Goal: Task Accomplishment & Management: Manage account settings

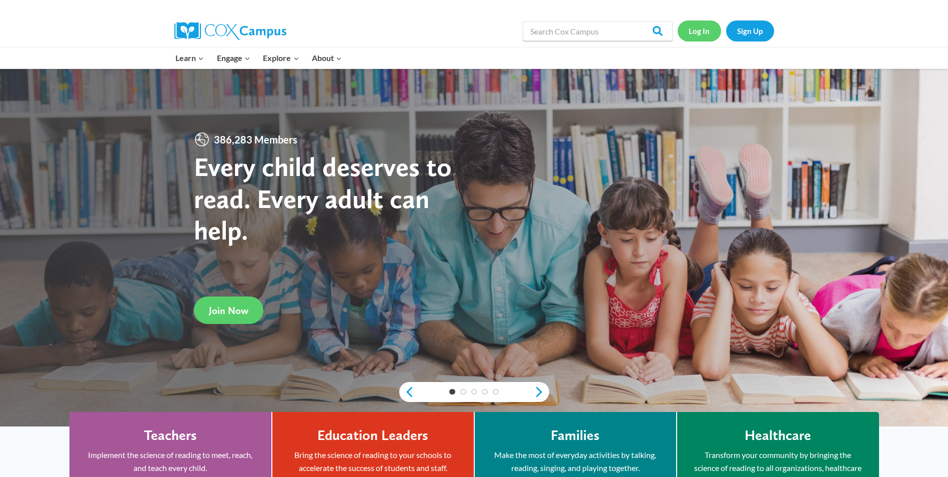
click at [695, 27] on link "Log In" at bounding box center [699, 30] width 43 height 20
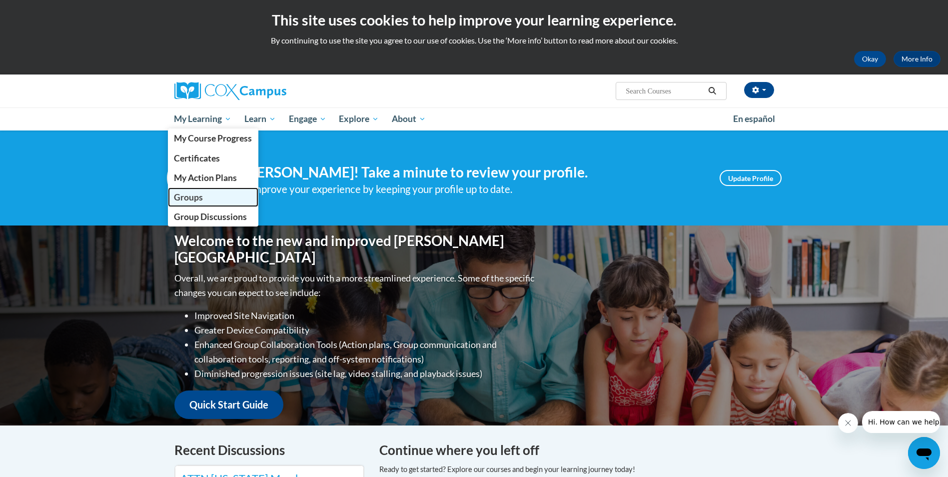
click at [190, 197] on span "Groups" at bounding box center [188, 197] width 29 height 10
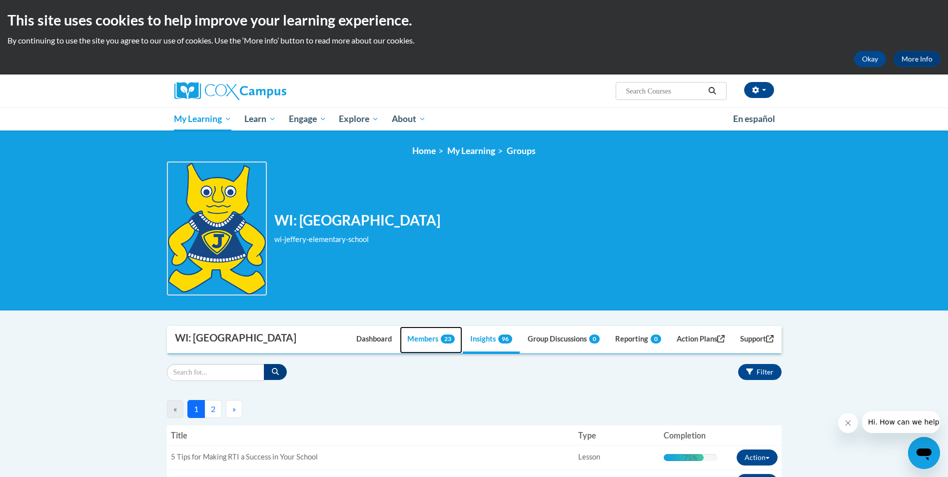
click at [413, 337] on link "Members 23" at bounding box center [431, 339] width 62 height 27
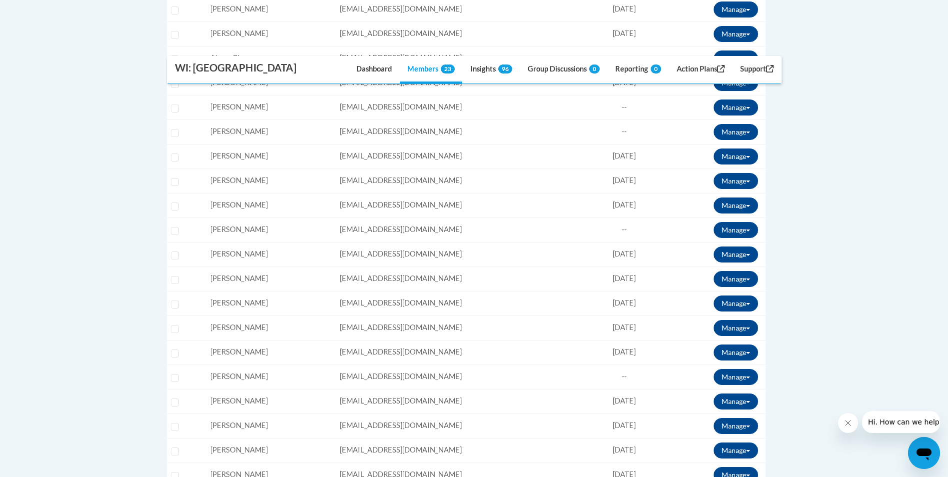
scroll to position [550, 0]
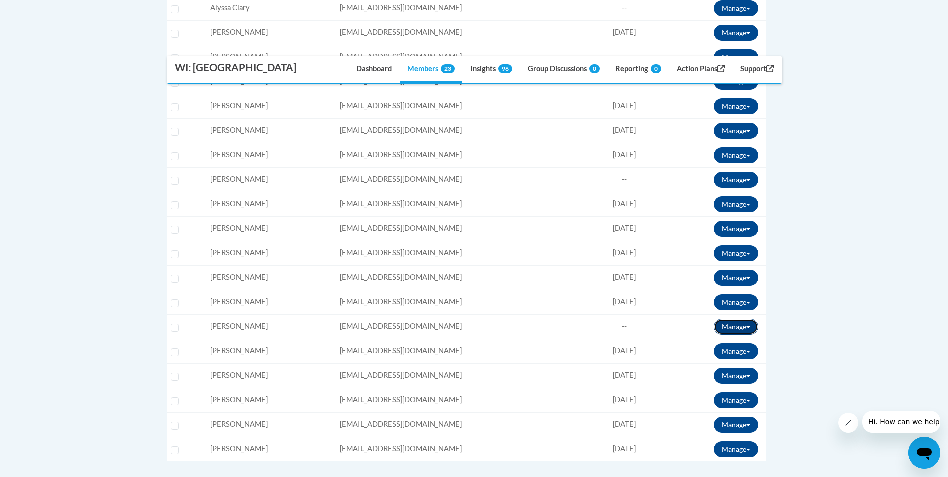
click at [748, 326] on span at bounding box center [748, 327] width 4 height 2
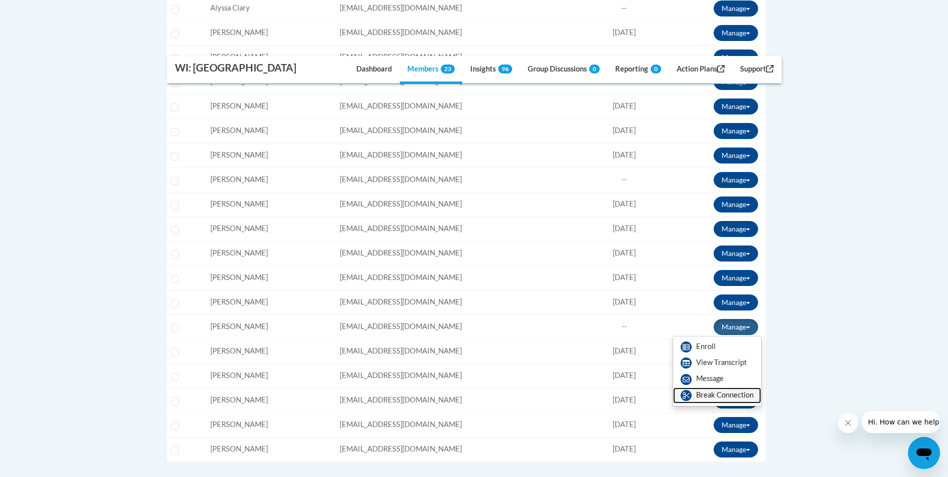
click at [735, 396] on link "Break Connection" at bounding box center [717, 395] width 88 height 16
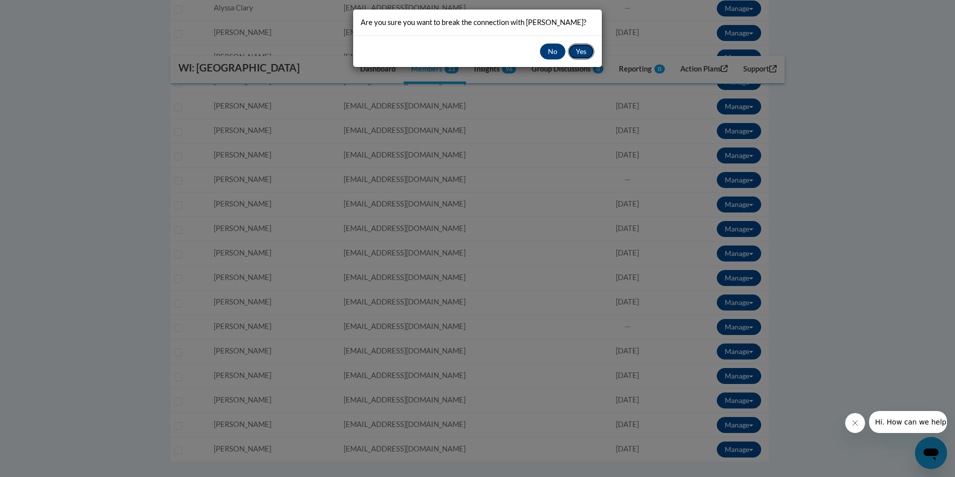
click at [582, 50] on button "Yes" at bounding box center [581, 51] width 26 height 16
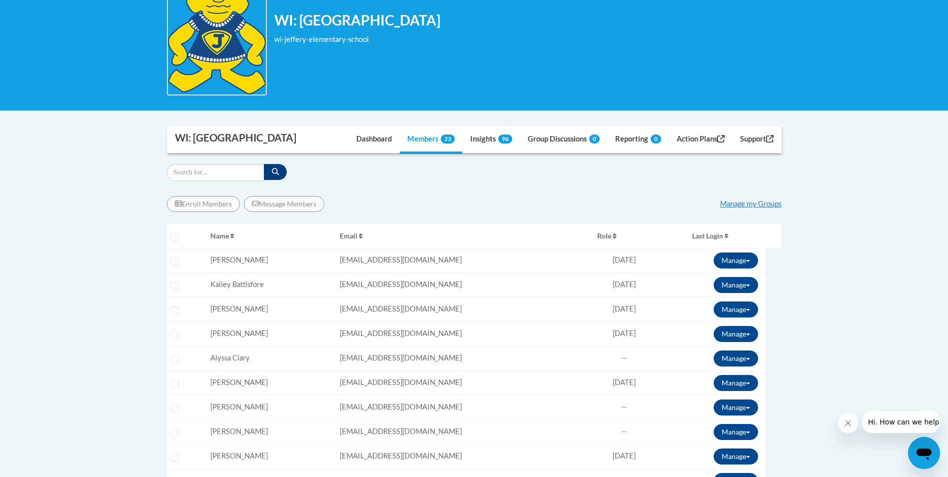
scroll to position [300, 0]
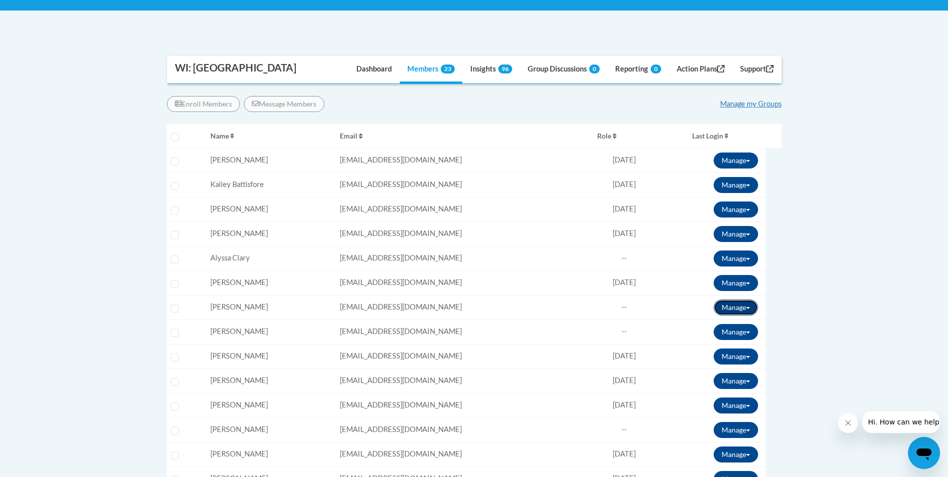
click at [749, 306] on button "Manage" at bounding box center [736, 307] width 44 height 16
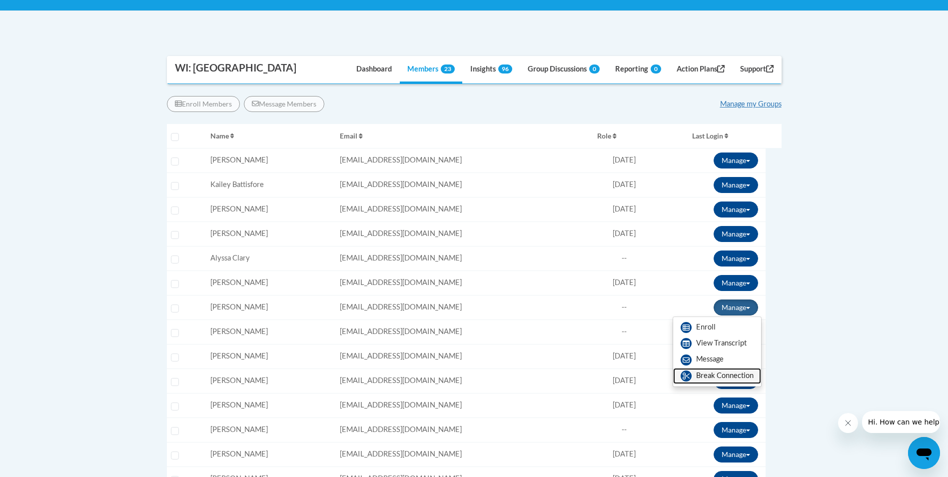
click at [725, 376] on link "Break Connection" at bounding box center [717, 376] width 88 height 16
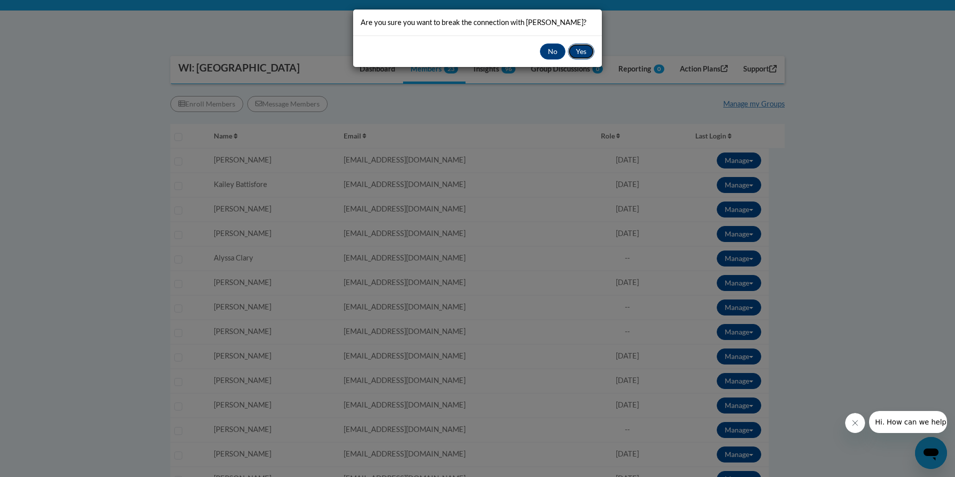
click at [582, 47] on button "Yes" at bounding box center [581, 51] width 26 height 16
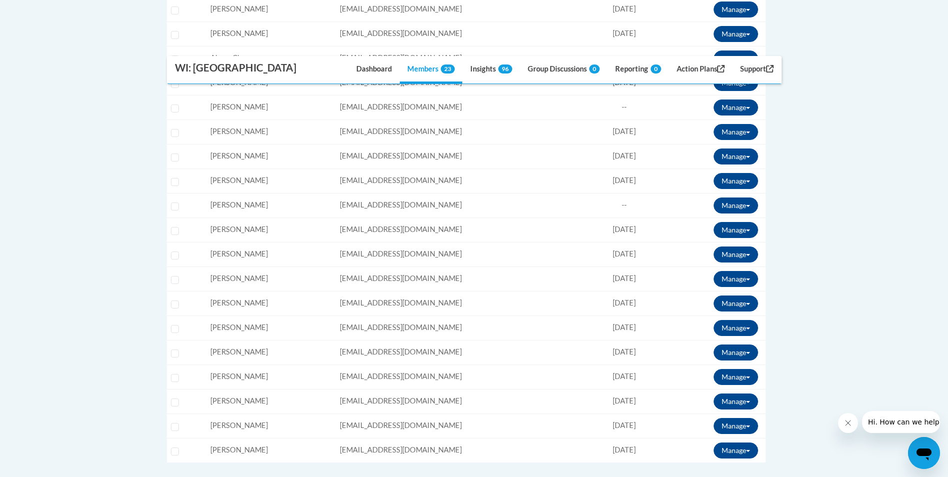
scroll to position [520, 0]
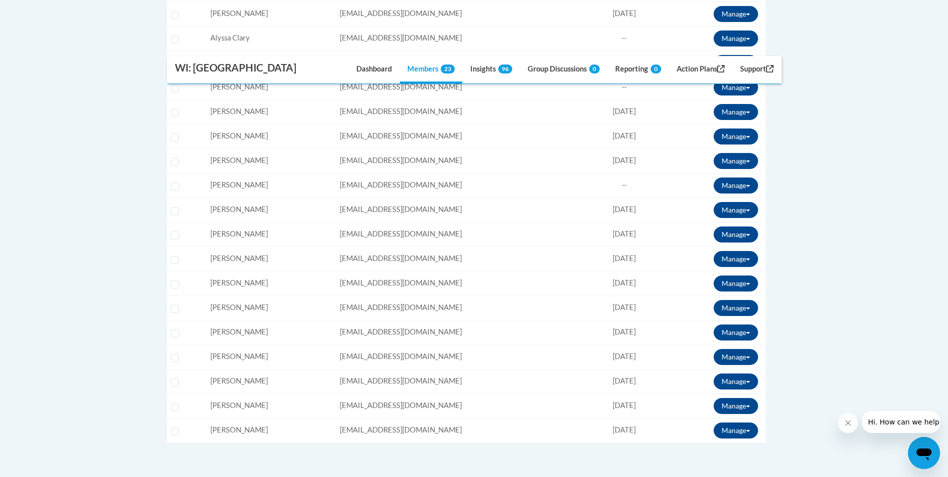
click at [274, 114] on div "Name: Anita Galusha" at bounding box center [270, 111] width 121 height 10
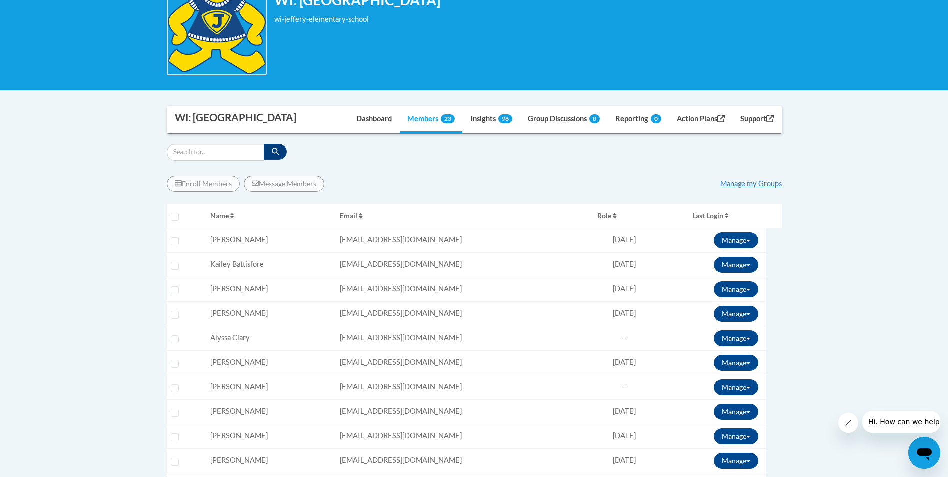
scroll to position [120, 0]
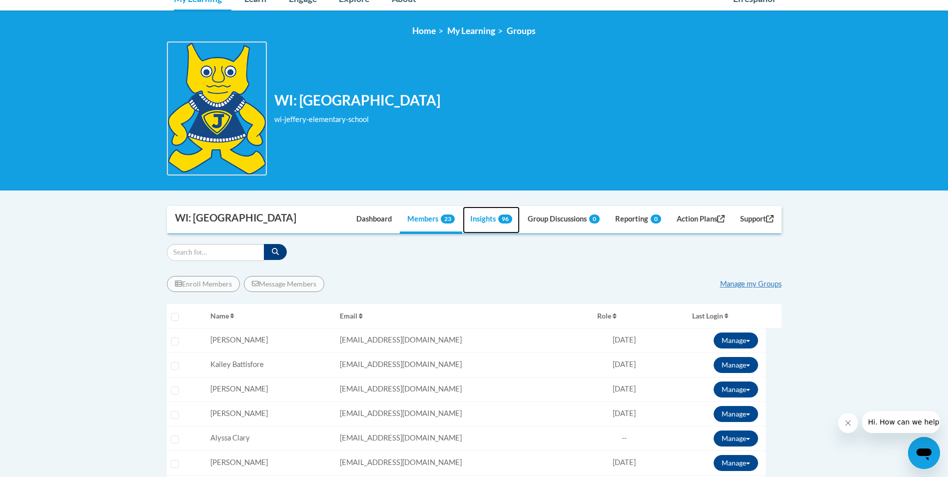
click at [474, 218] on link "Insights 96" at bounding box center [491, 219] width 57 height 27
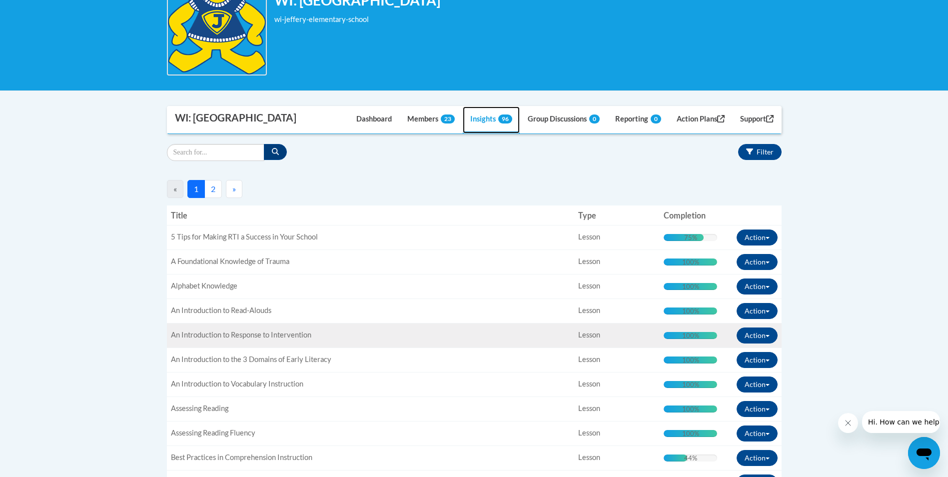
scroll to position [320, 0]
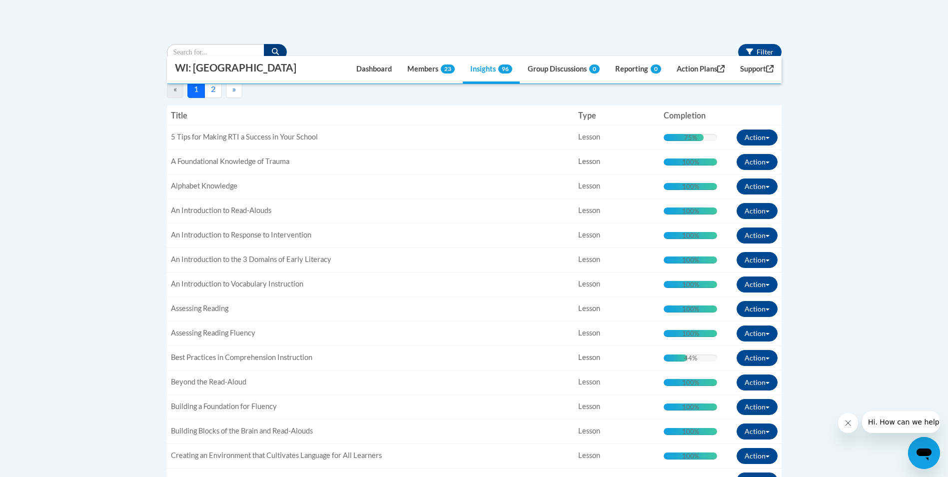
click at [210, 92] on button "2" at bounding box center [212, 89] width 17 height 18
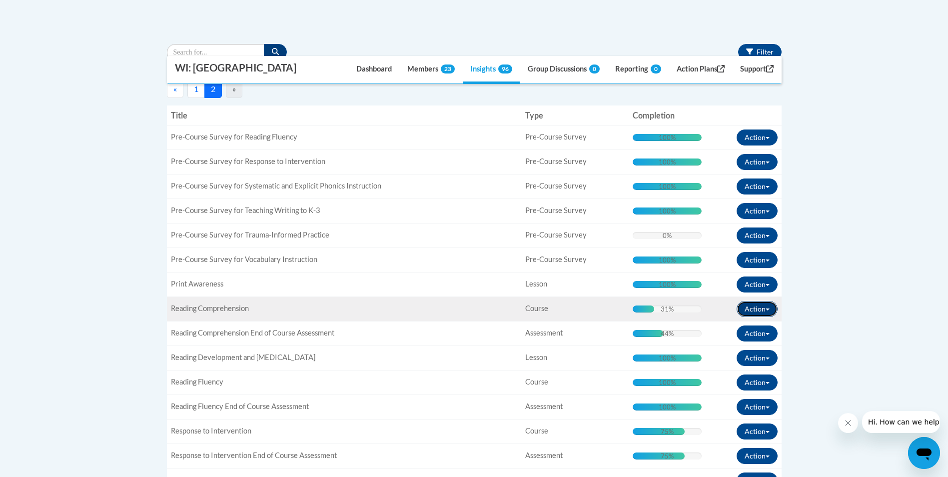
click at [768, 306] on button "Action" at bounding box center [757, 309] width 41 height 16
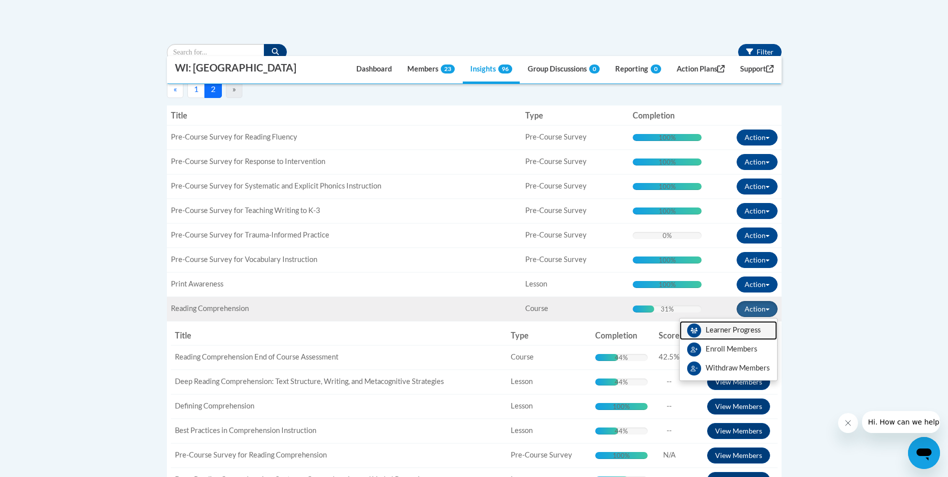
click at [746, 330] on link "Learner Progress" at bounding box center [728, 330] width 97 height 19
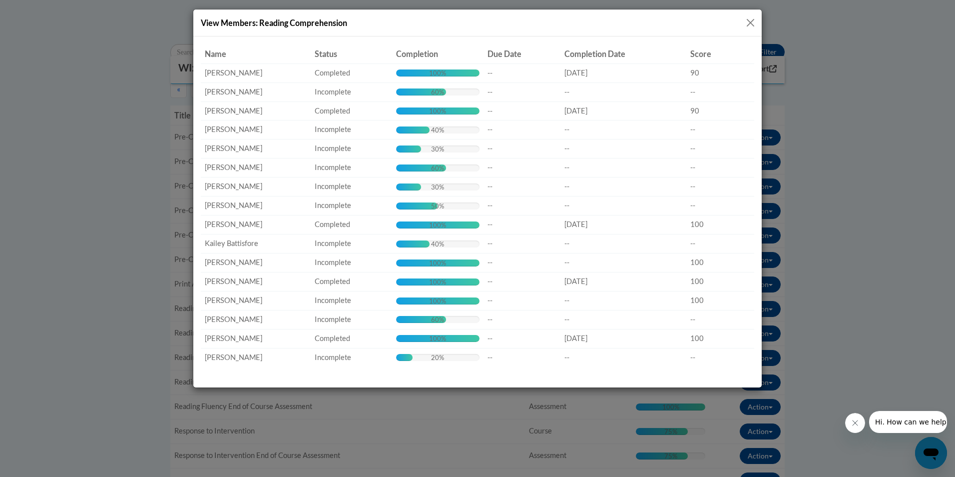
click at [751, 23] on button "Close" at bounding box center [751, 22] width 12 height 12
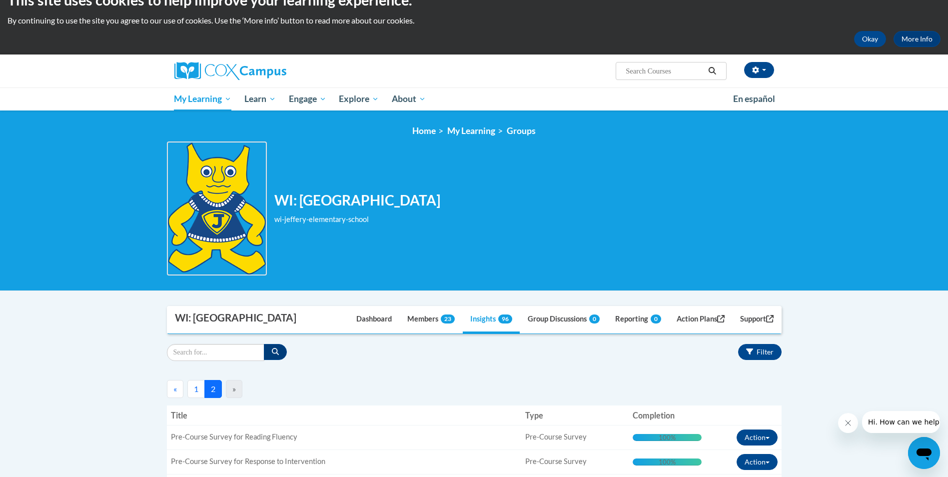
scroll to position [0, 0]
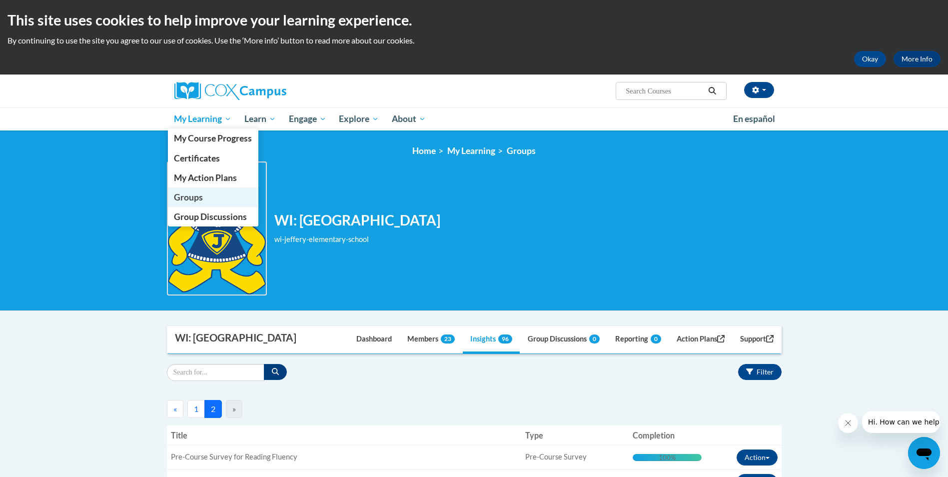
click at [182, 201] on span "Groups" at bounding box center [188, 197] width 29 height 10
click at [192, 199] on span "Groups" at bounding box center [188, 197] width 29 height 10
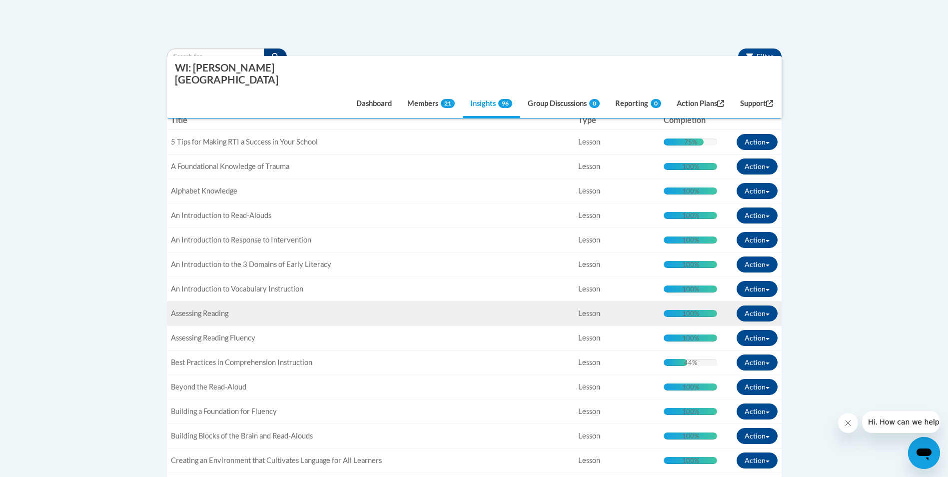
scroll to position [100, 0]
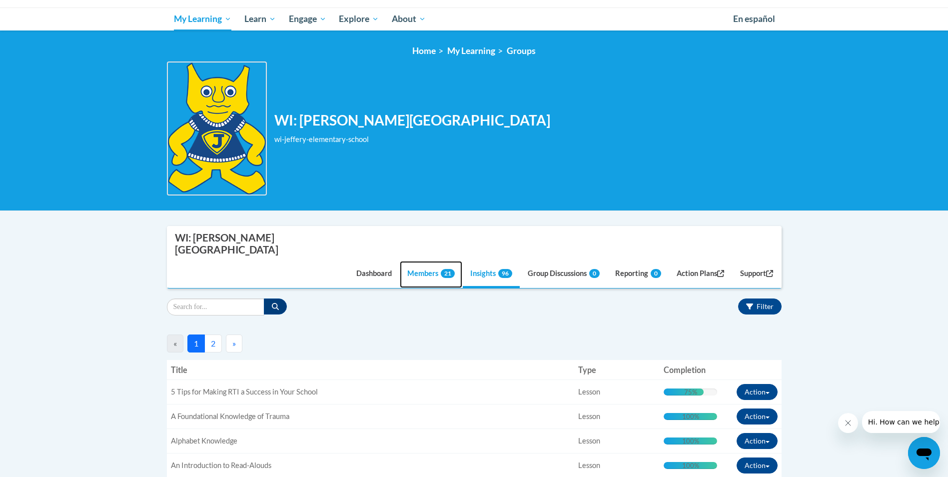
click at [419, 261] on link "Members 21" at bounding box center [431, 274] width 62 height 27
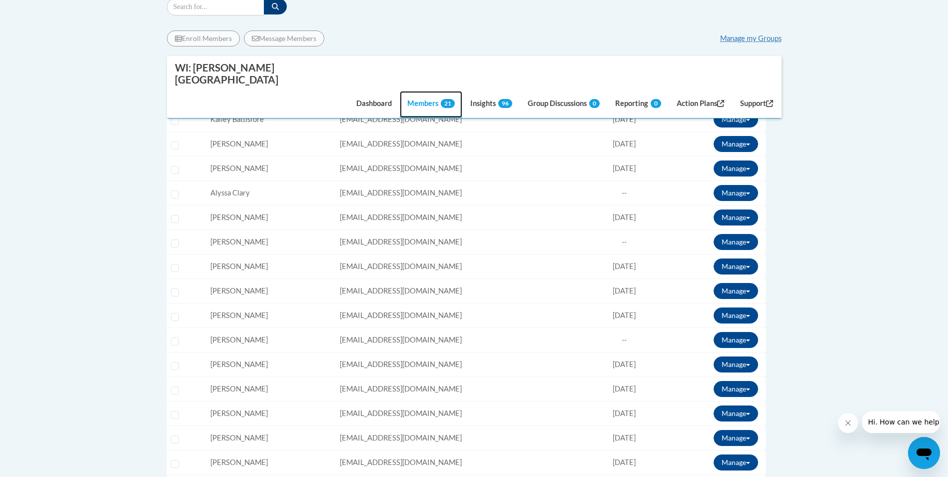
scroll to position [450, 0]
